Goal: Book appointment/travel/reservation

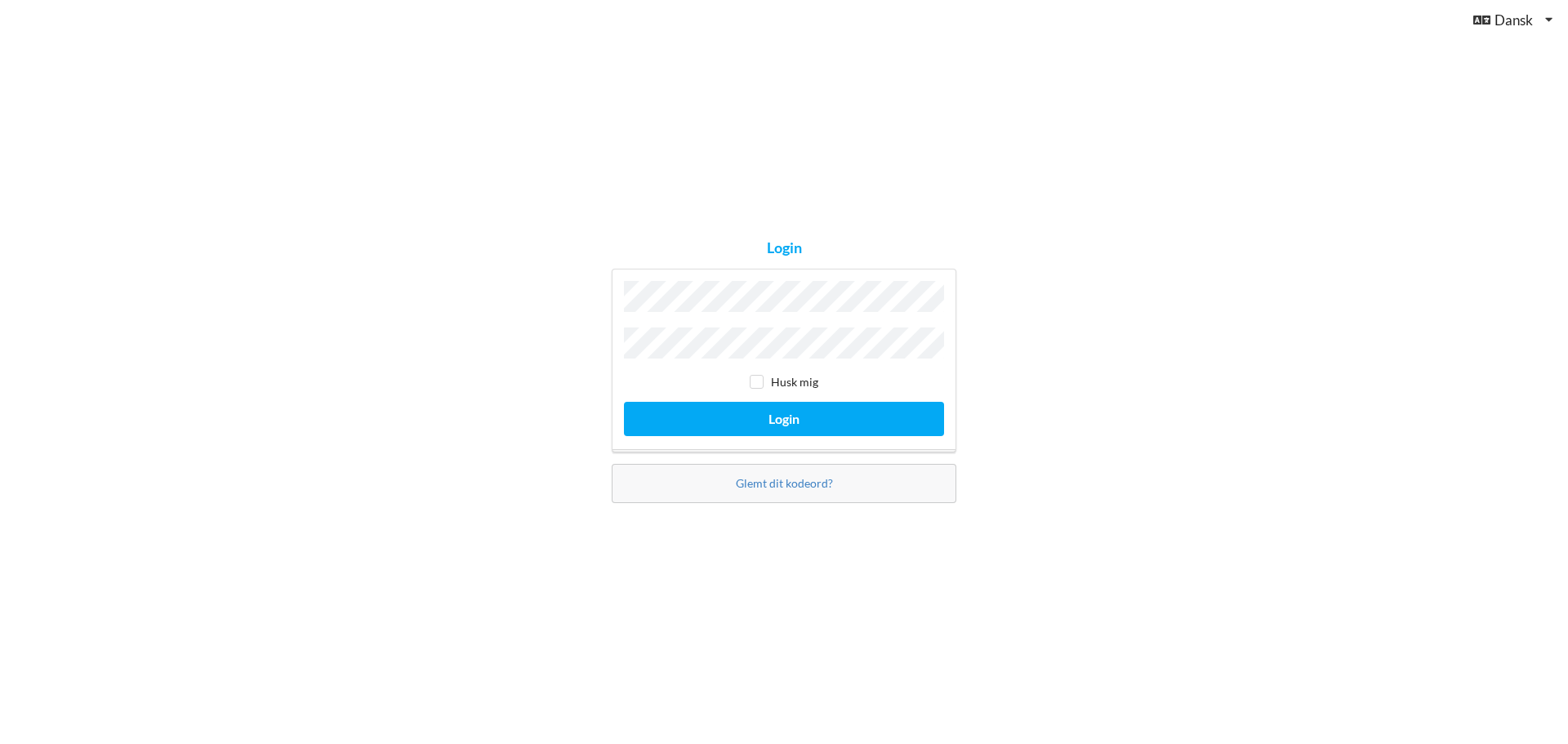
click at [1061, 371] on div "Login Husk mig Login Glemt dit kodeord?" at bounding box center [784, 372] width 1568 height 744
click at [755, 377] on input "checkbox" at bounding box center [757, 382] width 14 height 14
checkbox input "true"
click at [759, 413] on button "Login" at bounding box center [784, 419] width 320 height 34
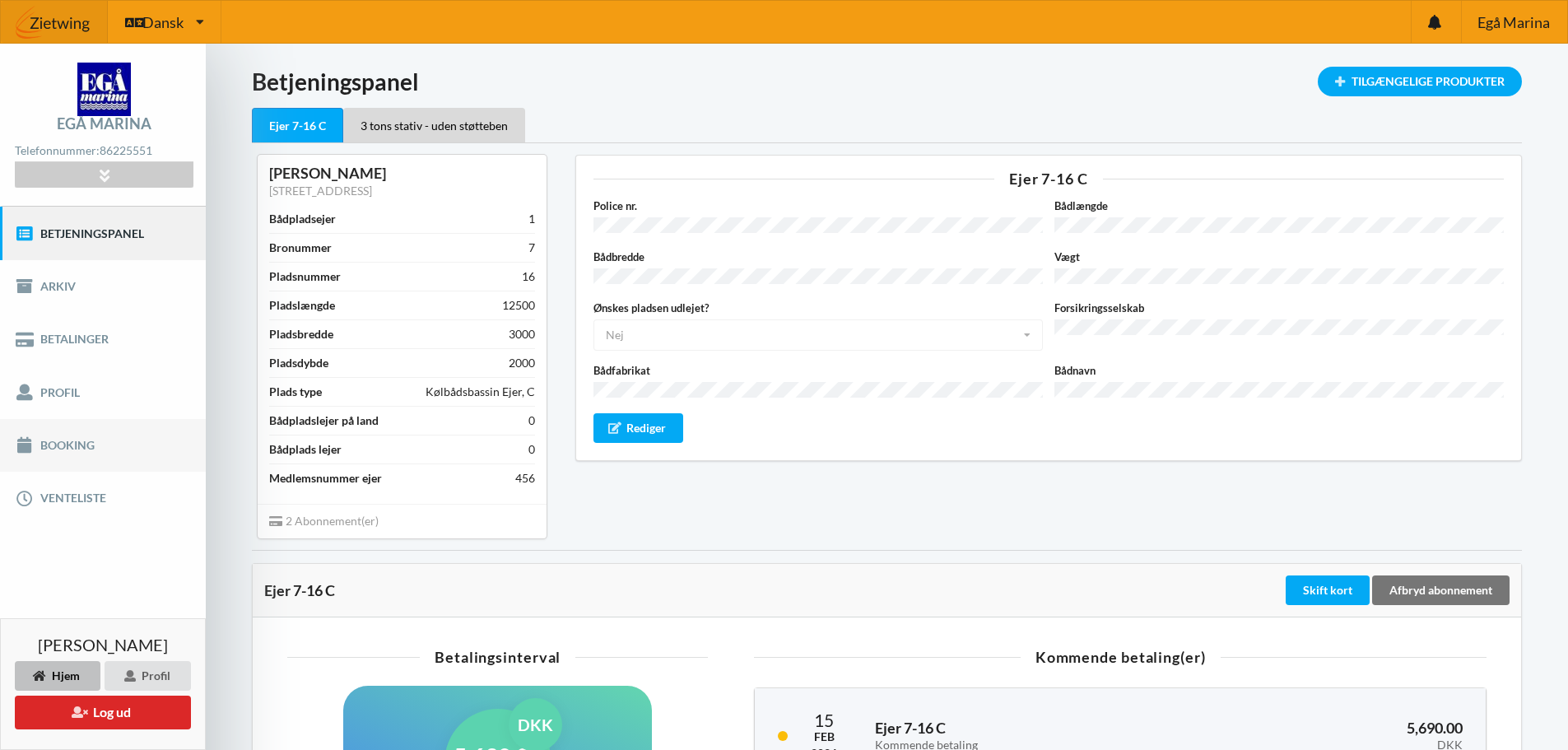
click at [74, 437] on link "Booking" at bounding box center [103, 445] width 206 height 53
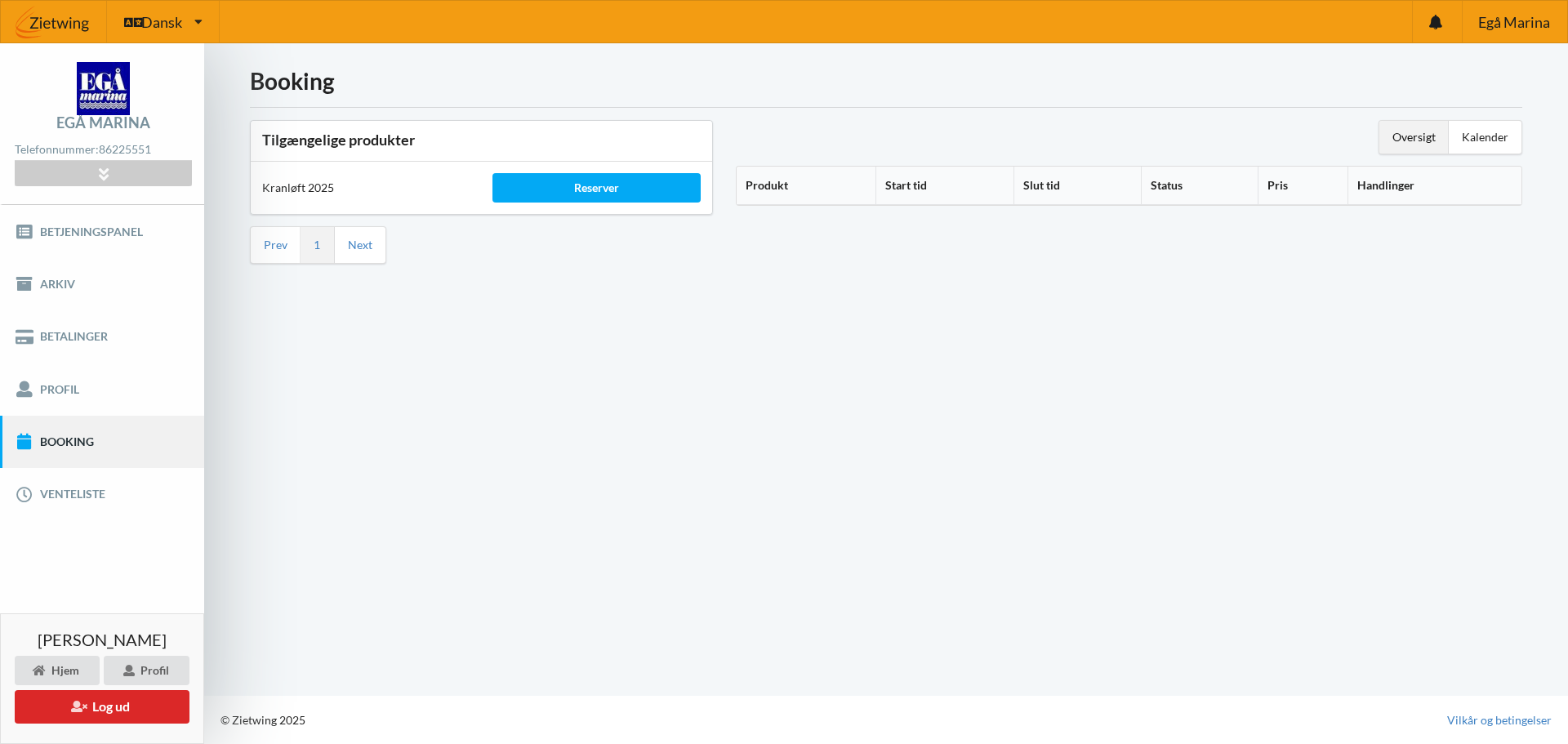
click at [1413, 142] on div "Oversigt" at bounding box center [1414, 137] width 69 height 33
click at [348, 248] on link "Next" at bounding box center [360, 244] width 24 height 14
click at [559, 182] on div "Reserver" at bounding box center [596, 187] width 208 height 30
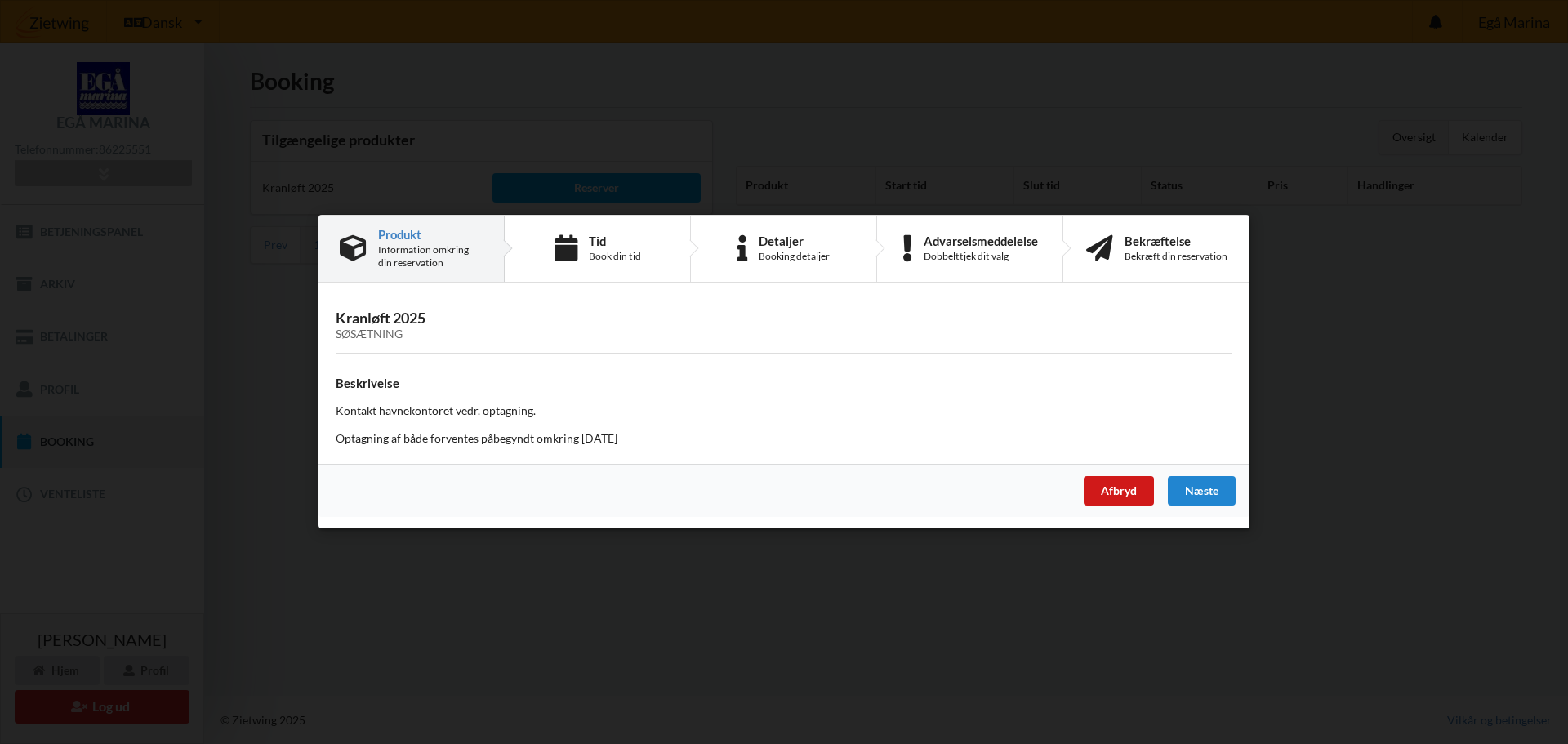
click at [1116, 480] on div "Afbryd" at bounding box center [1119, 491] width 70 height 30
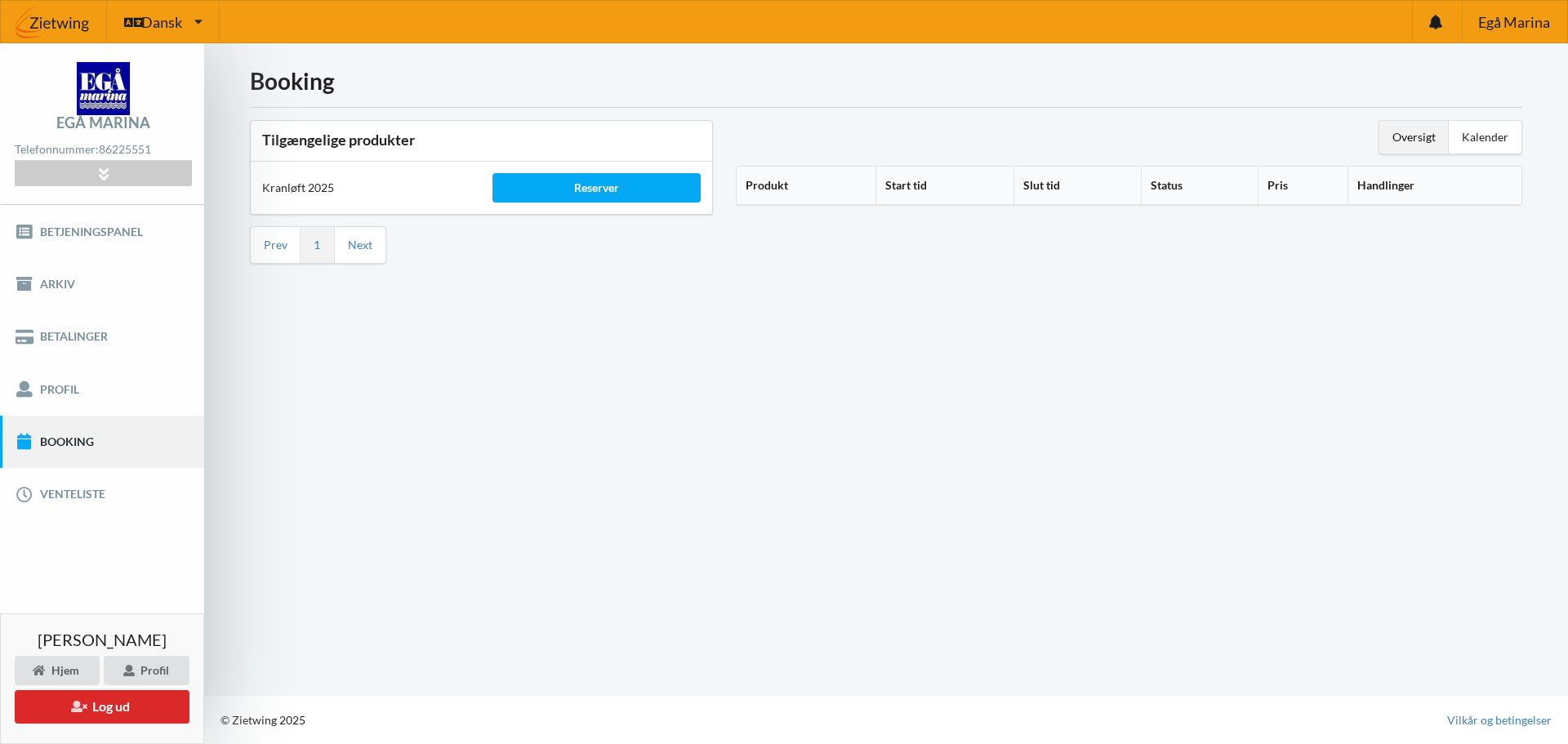
click at [800, 184] on th "Produkt" at bounding box center [806, 185] width 138 height 38
click at [800, 184] on icon at bounding box center [795, 183] width 14 height 12
click at [798, 182] on icon at bounding box center [795, 183] width 14 height 12
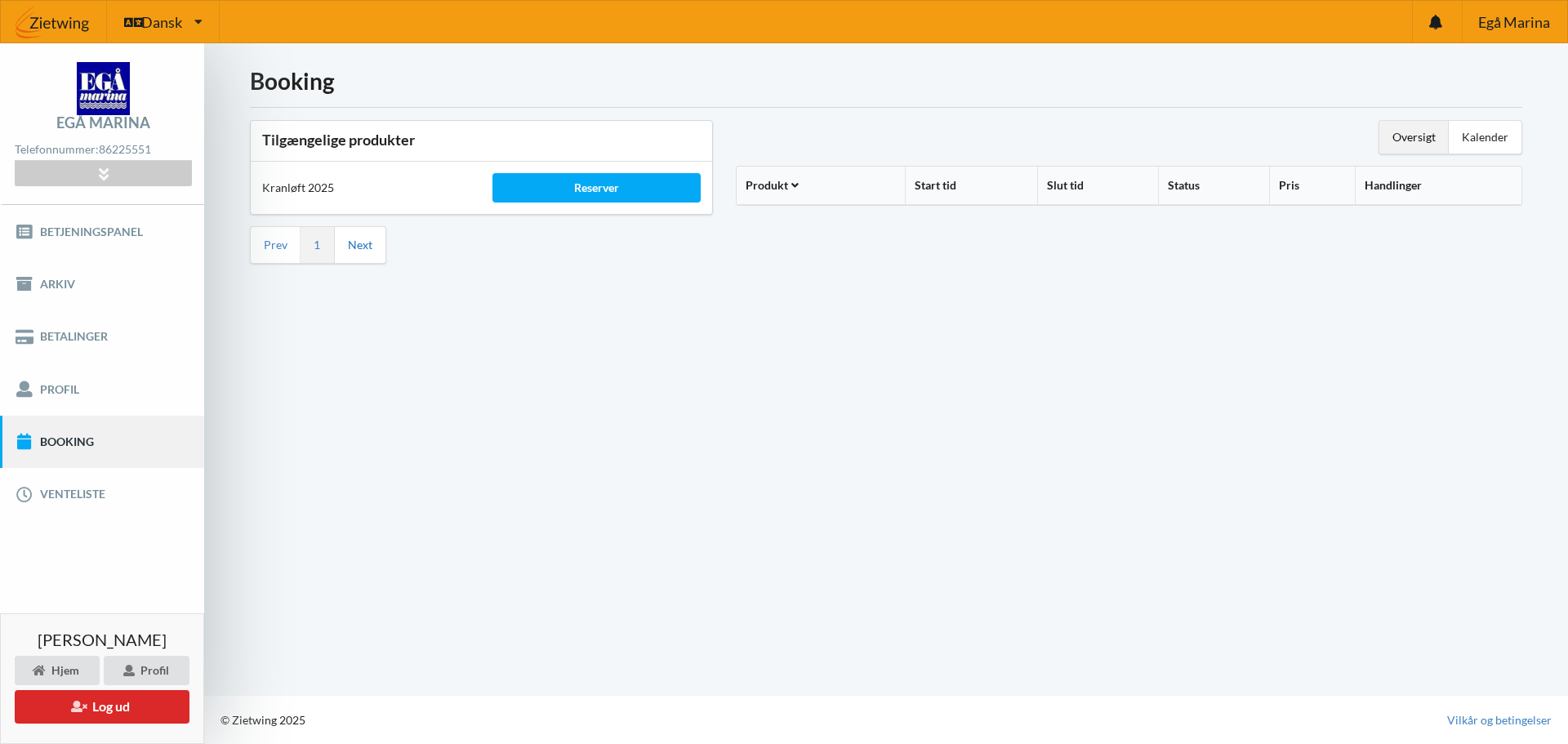
click at [354, 244] on link "Next" at bounding box center [360, 244] width 24 height 14
click at [534, 187] on div "Reserver" at bounding box center [596, 187] width 208 height 30
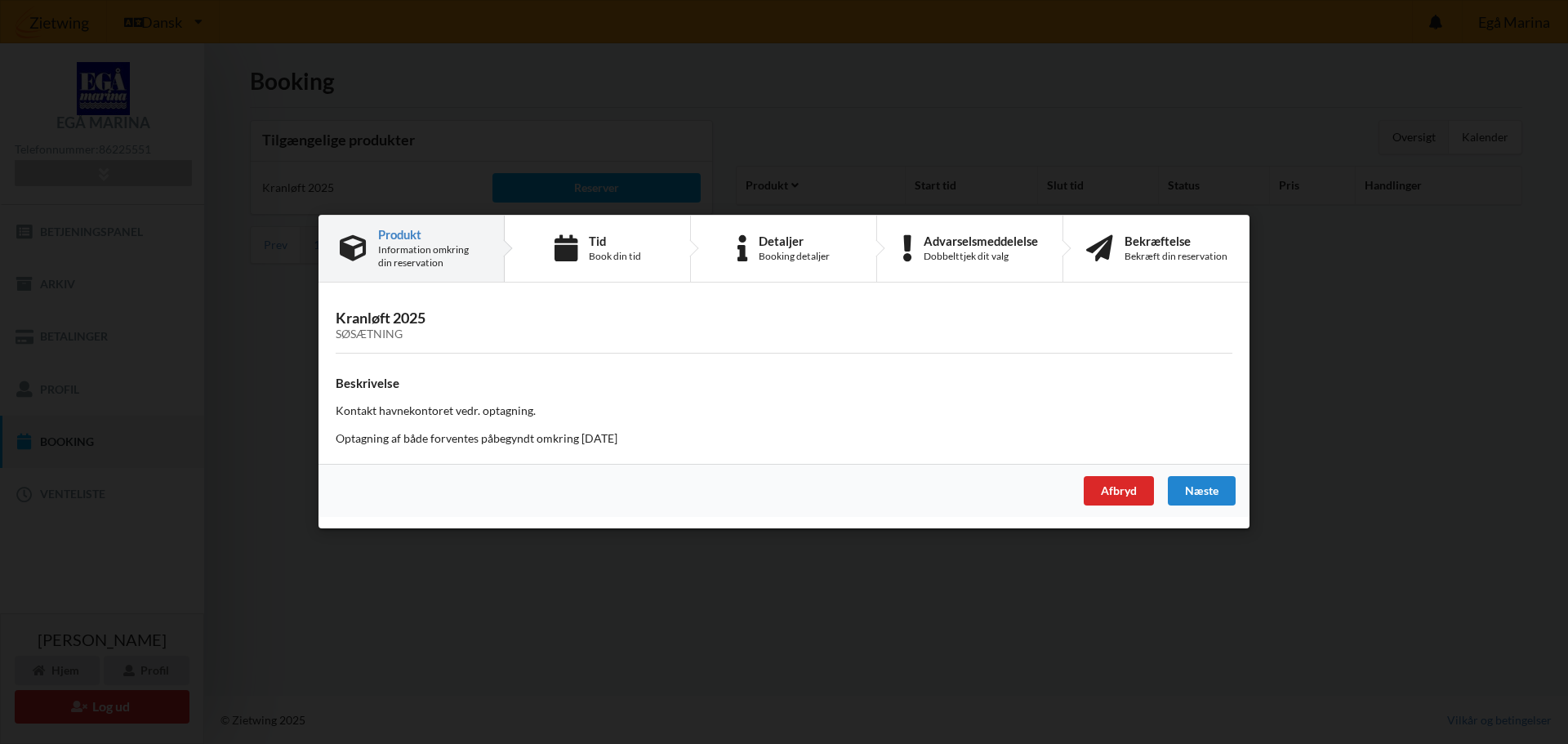
click at [458, 253] on div "Information omkring din reservation" at bounding box center [431, 256] width 105 height 26
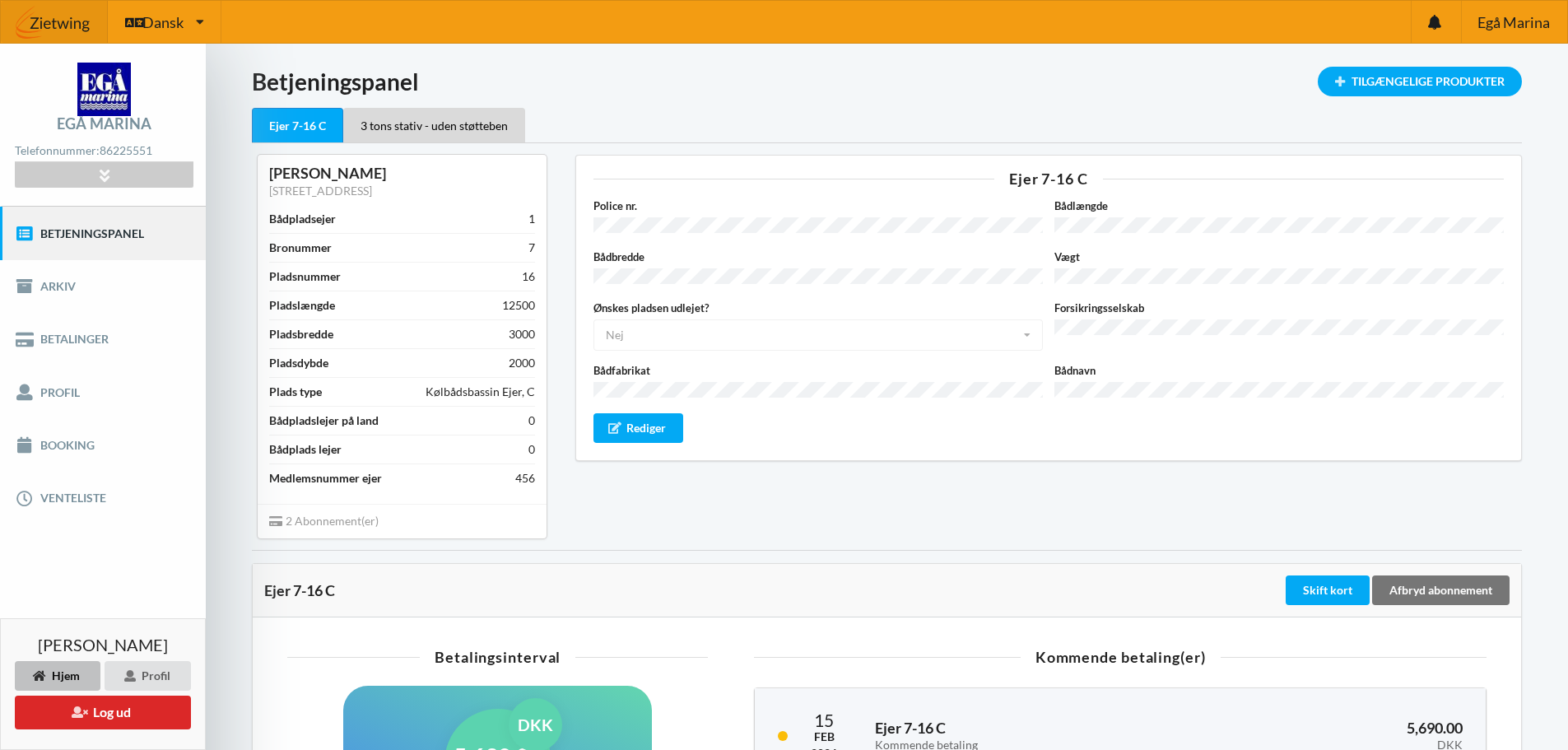
click at [698, 449] on div "Ejer 7-16 C Police nr. Bådlængde Bådbredde Vægt Ønskes pladsen udlejet? Nej Ja …" at bounding box center [1048, 307] width 946 height 306
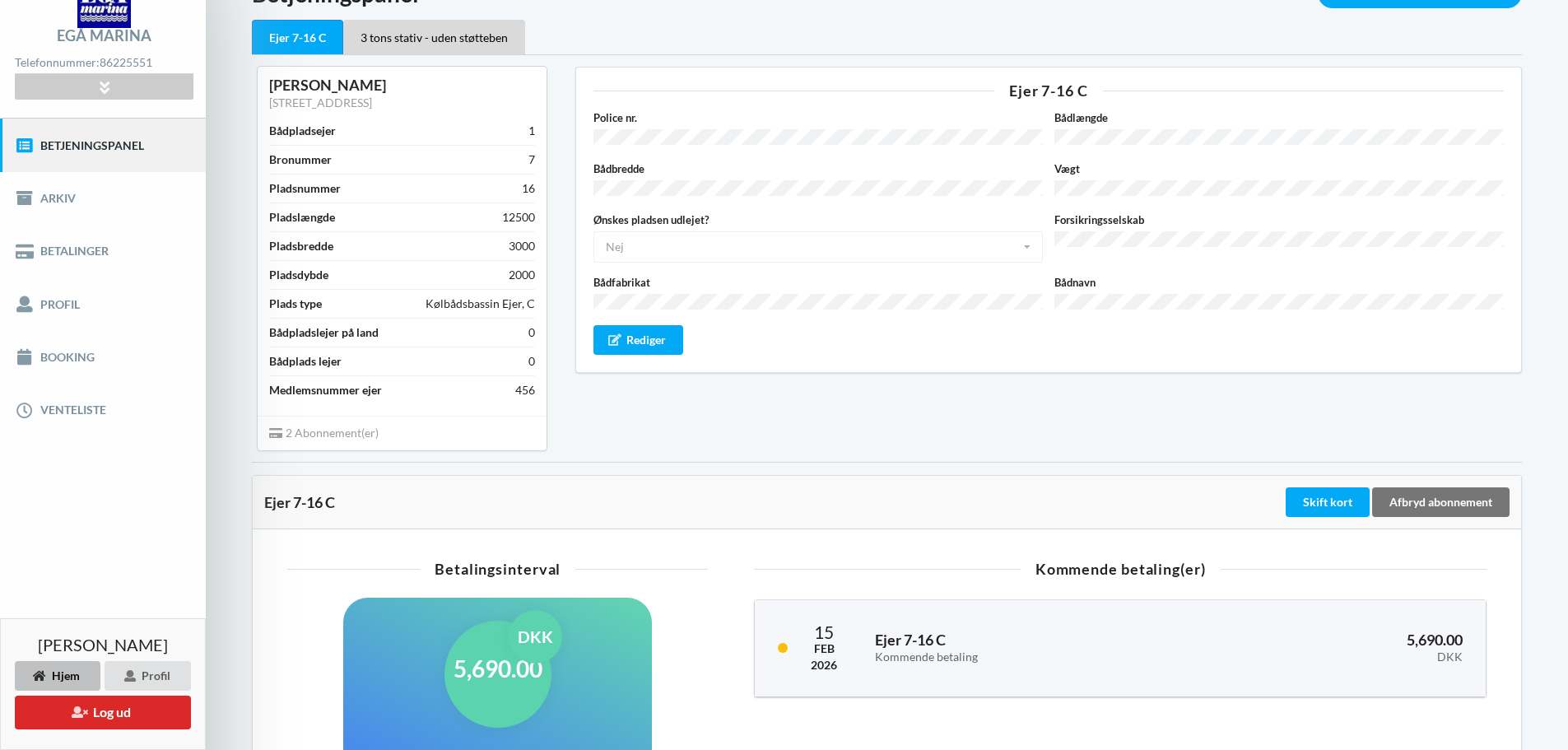
scroll to position [87, 0]
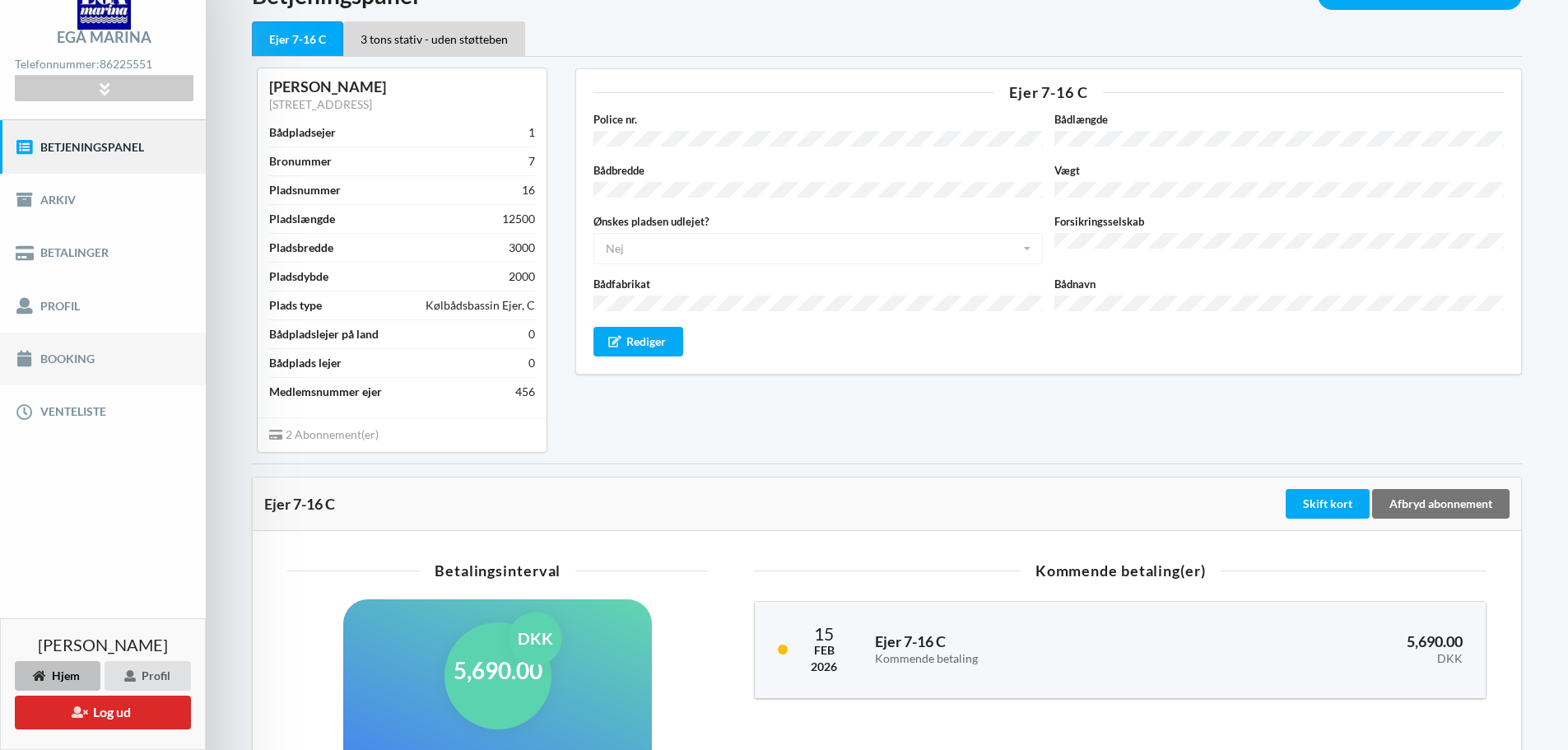
click at [113, 363] on link "Booking" at bounding box center [103, 359] width 206 height 53
